Goal: Download file/media

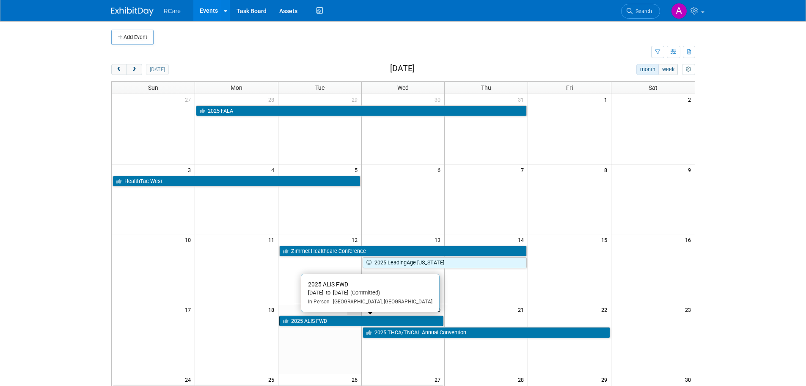
click at [371, 318] on link "2025 ALIS FWD" at bounding box center [361, 320] width 165 height 11
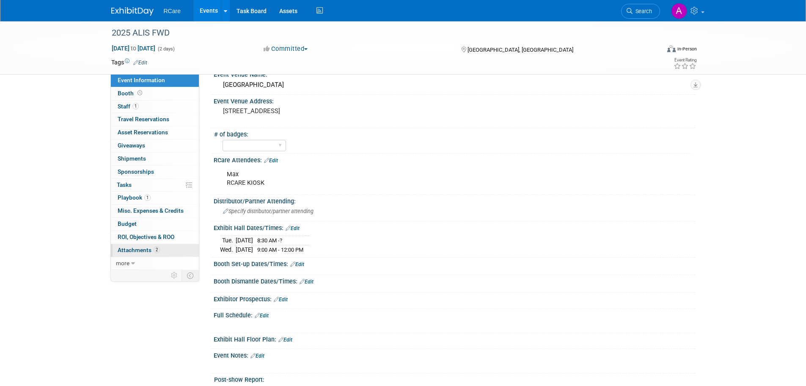
scroll to position [169, 0]
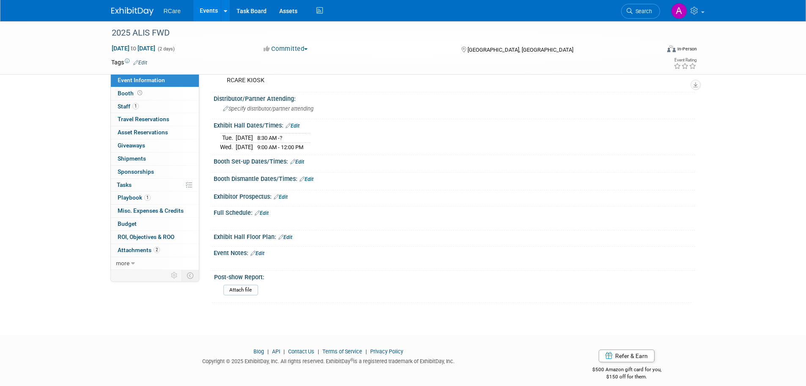
click at [127, 216] on html "RCare Events Add Event Bulk Upload Events Shareable Event Boards Recently Viewe…" at bounding box center [403, 24] width 806 height 386
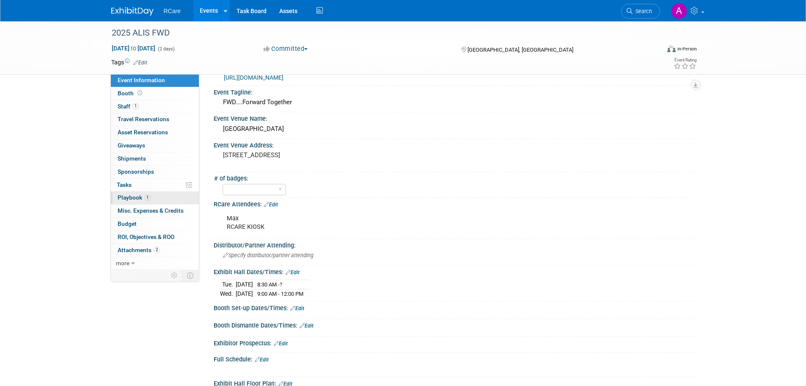
scroll to position [42, 0]
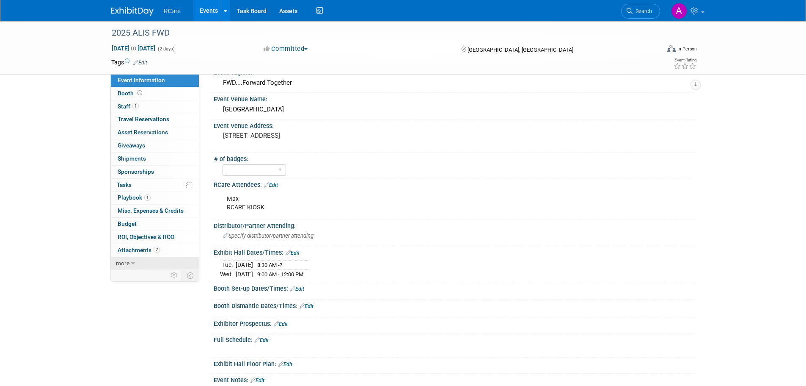
click at [134, 262] on icon at bounding box center [133, 263] width 4 height 6
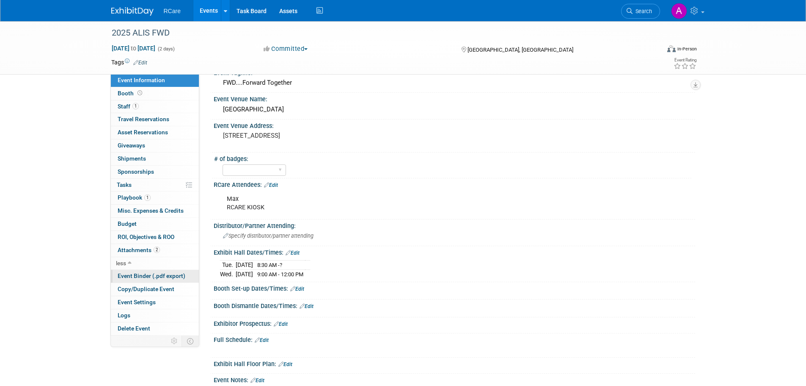
click at [142, 275] on span "Event Binder (.pdf export)" at bounding box center [152, 275] width 68 height 7
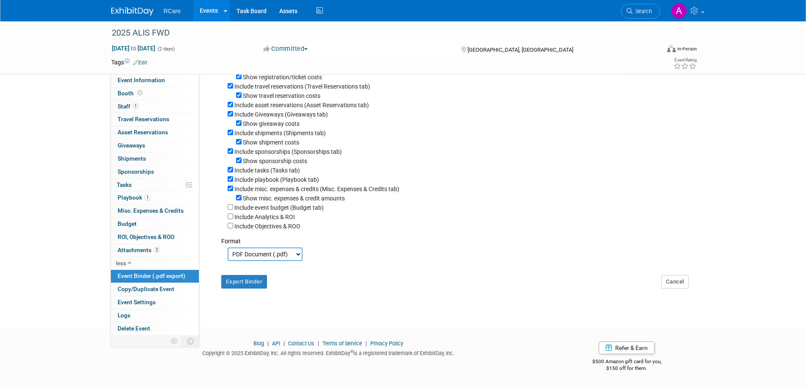
scroll to position [116, 0]
click at [234, 280] on button "Export Binder" at bounding box center [244, 281] width 46 height 14
